Goal: Transaction & Acquisition: Download file/media

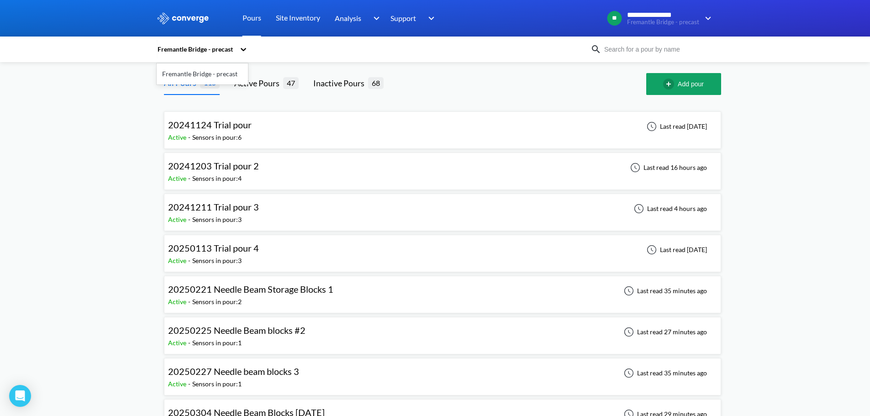
click at [243, 49] on icon at bounding box center [243, 49] width 9 height 9
click at [506, 92] on div at bounding box center [522, 84] width 248 height 22
click at [245, 80] on div "Active Pours" at bounding box center [258, 83] width 49 height 13
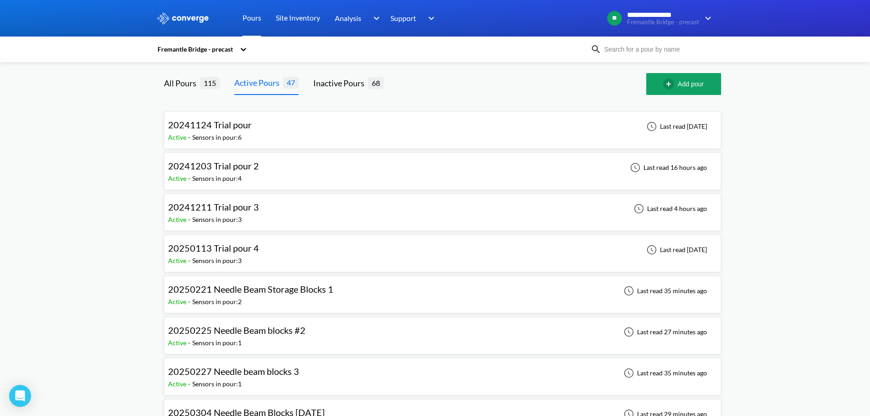
click at [203, 80] on span "115" at bounding box center [210, 82] width 20 height 11
click at [187, 90] on div "All Pours 115" at bounding box center [192, 84] width 56 height 22
click at [178, 85] on div "All Pours" at bounding box center [182, 83] width 36 height 13
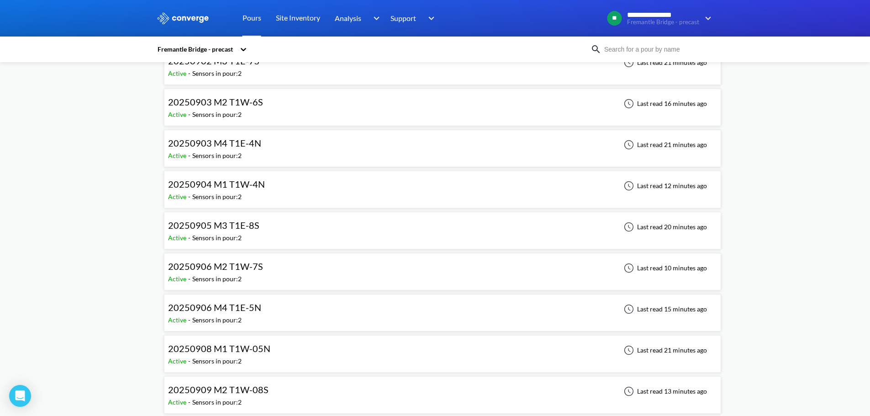
scroll to position [1507, 0]
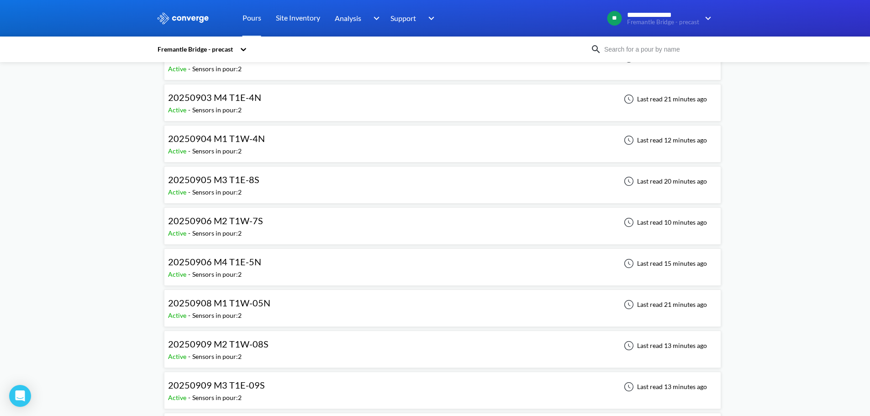
click at [232, 350] on div "20250909 M2 T1W-08S" at bounding box center [218, 344] width 100 height 14
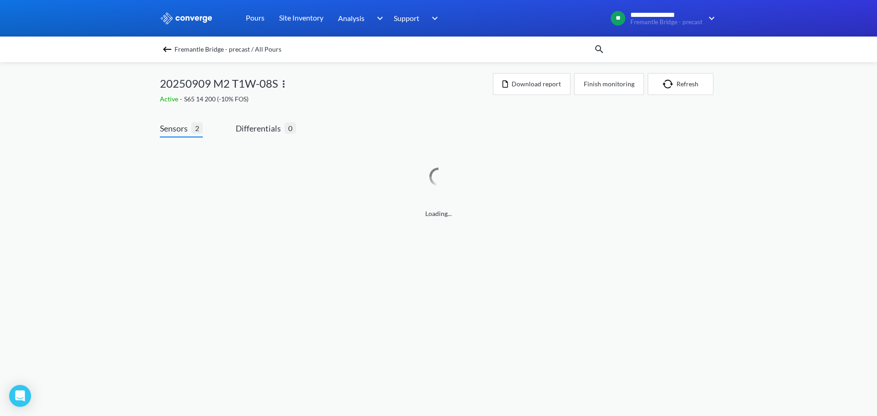
click at [168, 48] on img at bounding box center [167, 49] width 11 height 11
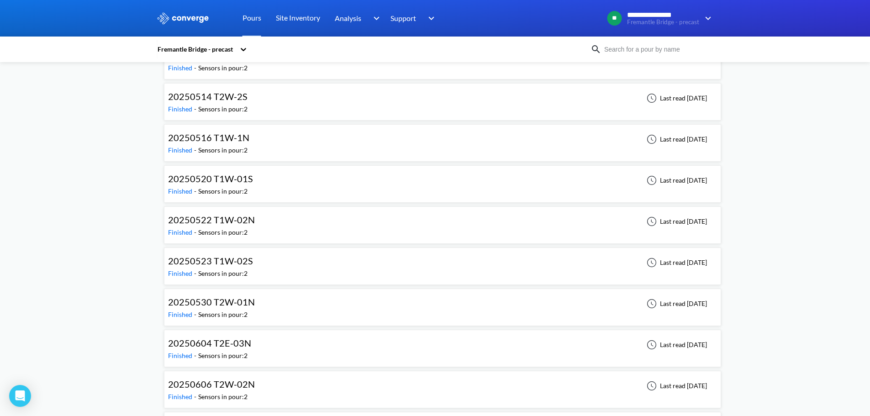
scroll to position [2188, 0]
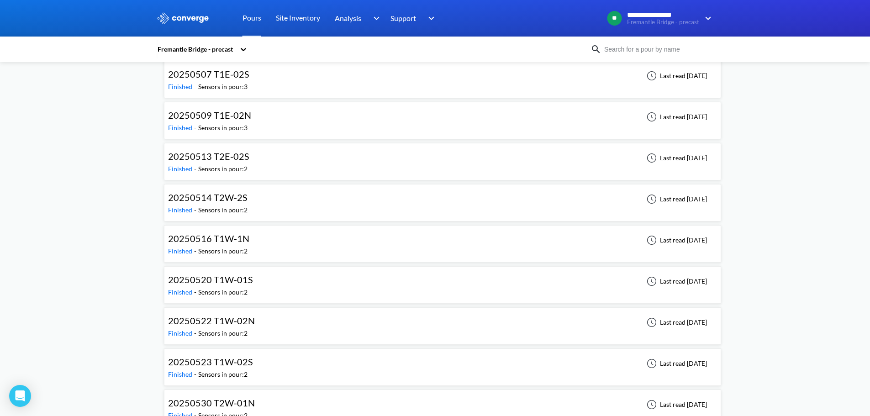
click at [626, 41] on div "Fremantle Bridge - precast" at bounding box center [435, 49] width 557 height 21
click at [634, 46] on input at bounding box center [656, 49] width 111 height 10
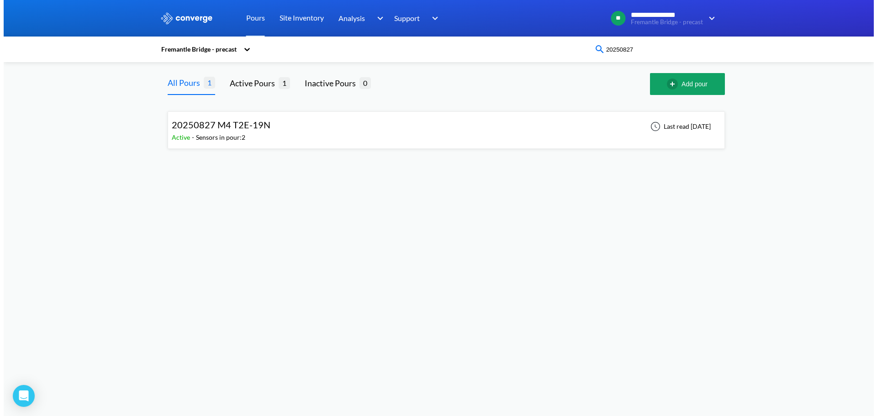
scroll to position [0, 0]
type input "20250827"
click at [579, 119] on div "20250827 M4 T2E-19N Active - Sensors in pour: 2 Last read [DATE]" at bounding box center [445, 130] width 549 height 29
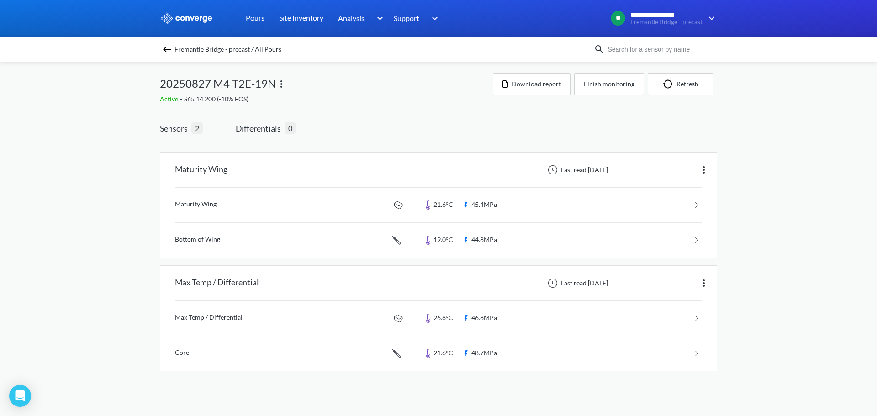
click at [795, 156] on div "**********" at bounding box center [438, 195] width 877 height 390
click at [657, 87] on button "Refresh" at bounding box center [681, 84] width 66 height 22
click at [538, 70] on div "Fremantle Bridge - precast / All Pours 20250827 M4 T2E-19N Active - S65 14 200 …" at bounding box center [438, 225] width 557 height 327
click at [512, 89] on button "Download report" at bounding box center [532, 84] width 78 height 22
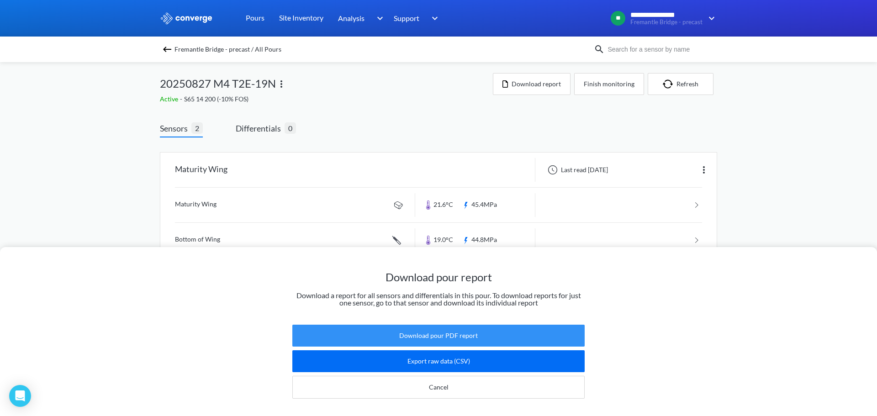
click at [401, 336] on button "Download pour PDF report" at bounding box center [438, 336] width 292 height 22
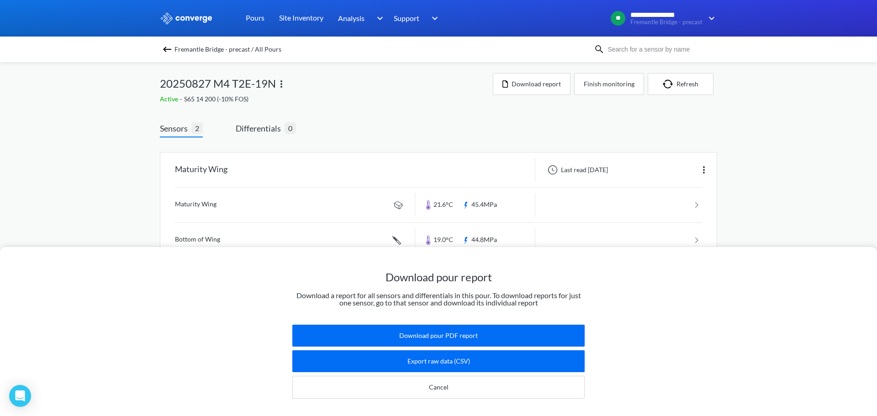
click at [665, 83] on div "Download pour report Download a report for all sensors and differentials in thi…" at bounding box center [438, 208] width 877 height 416
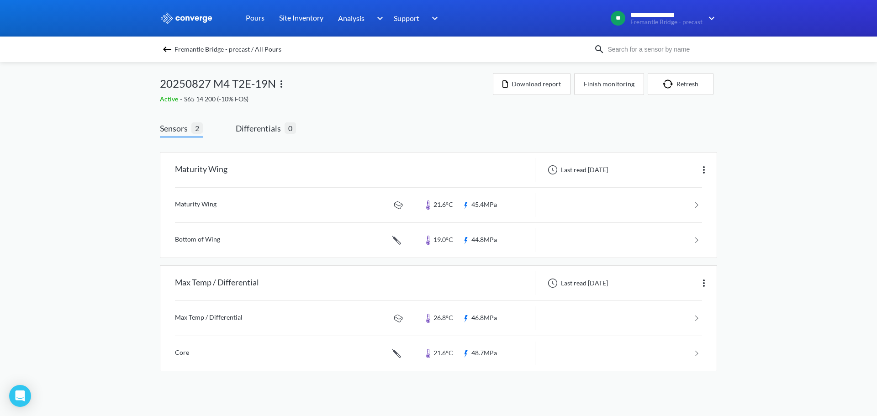
click at [168, 46] on img at bounding box center [167, 49] width 11 height 11
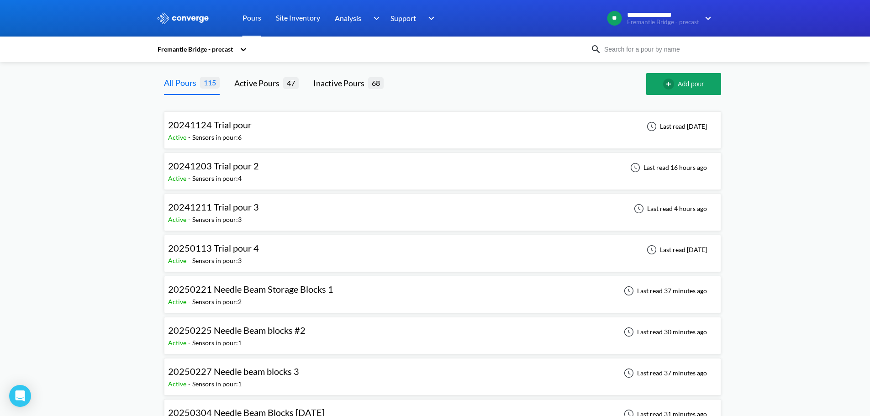
click at [669, 55] on div "Fremantle Bridge - precast" at bounding box center [435, 49] width 557 height 21
click at [635, 51] on input at bounding box center [656, 49] width 111 height 10
click at [644, 54] on input at bounding box center [656, 49] width 111 height 10
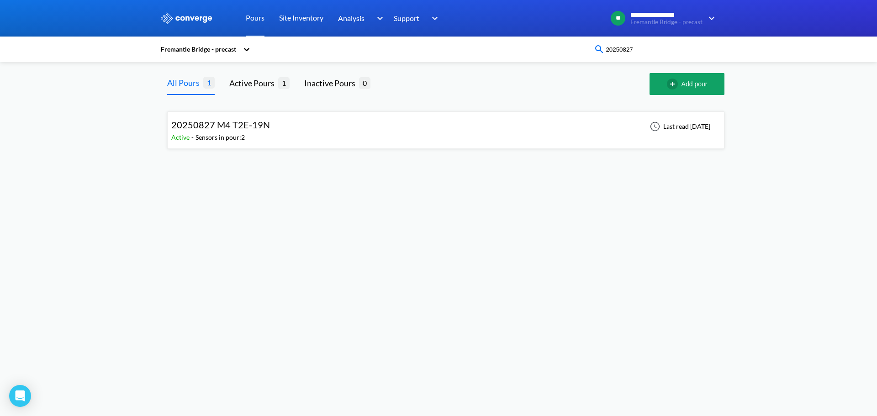
type input "20250827"
click at [589, 114] on div "20250827 M4 T2E-19N Active - Sensors in pour: 2 Last read [DATE]" at bounding box center [445, 129] width 557 height 37
